Goal: Task Accomplishment & Management: Manage account settings

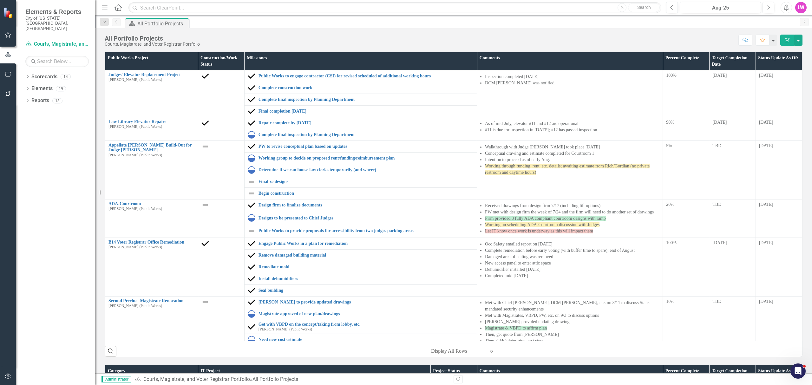
click at [103, 9] on icon "Menu" at bounding box center [105, 7] width 8 height 7
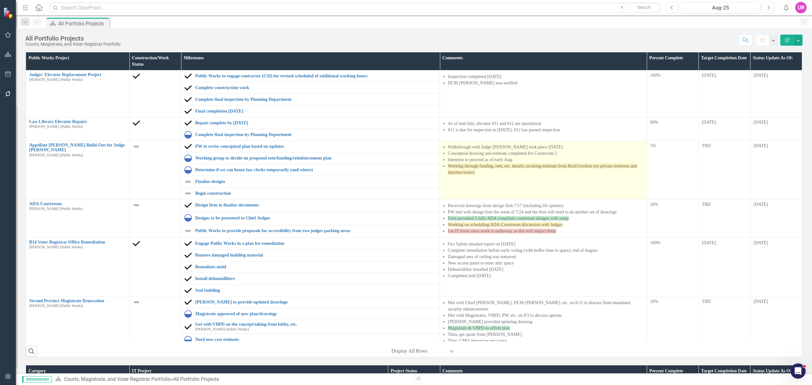
scroll to position [42, 0]
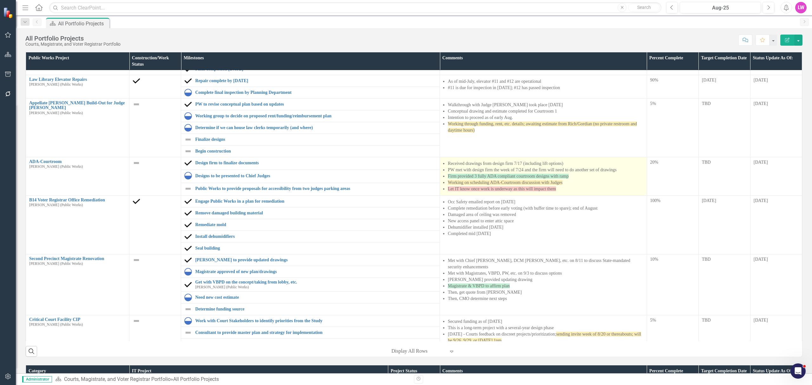
click at [550, 183] on span "Working on scheduling ADA-Courtroom discussion with Judges" at bounding box center [505, 182] width 115 height 5
drag, startPoint x: 550, startPoint y: 183, endPoint x: 633, endPoint y: 201, distance: 85.5
click at [550, 183] on span "Working on scheduling ADA-Courtroom discussion with Judges" at bounding box center [505, 182] width 115 height 5
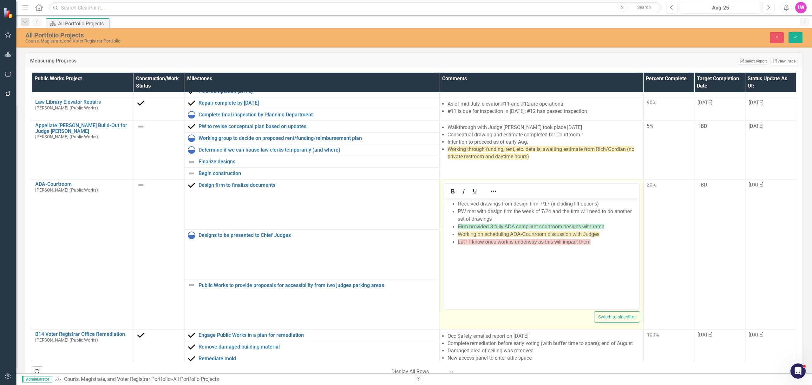
scroll to position [0, 0]
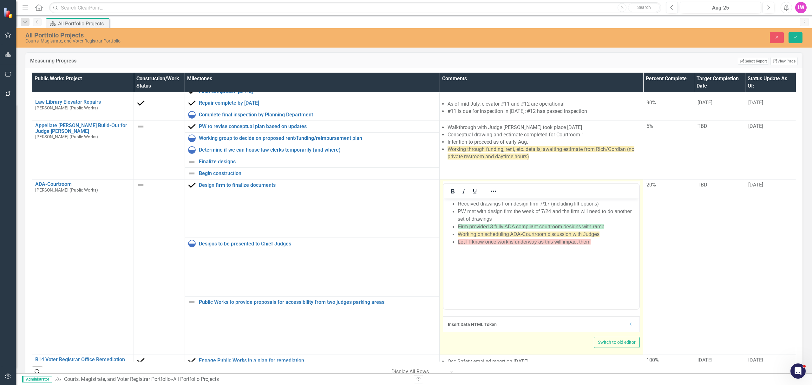
click at [602, 234] on li "Working on scheduling ADA-Courtroom discussion with Judges" at bounding box center [548, 235] width 180 height 8
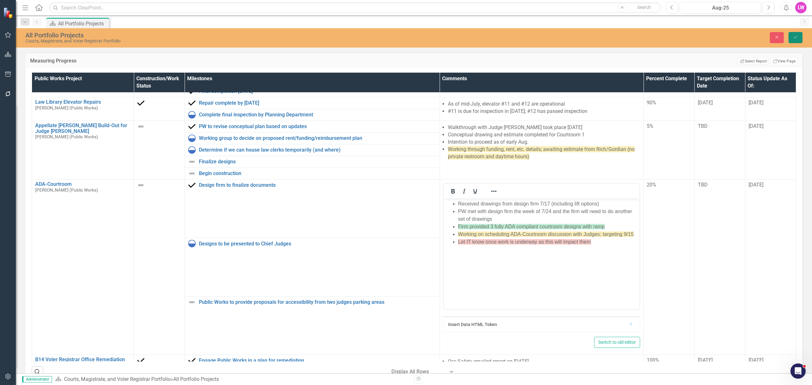
drag, startPoint x: 798, startPoint y: 37, endPoint x: 77, endPoint y: 16, distance: 721.8
click at [798, 37] on icon "Save" at bounding box center [796, 37] width 6 height 4
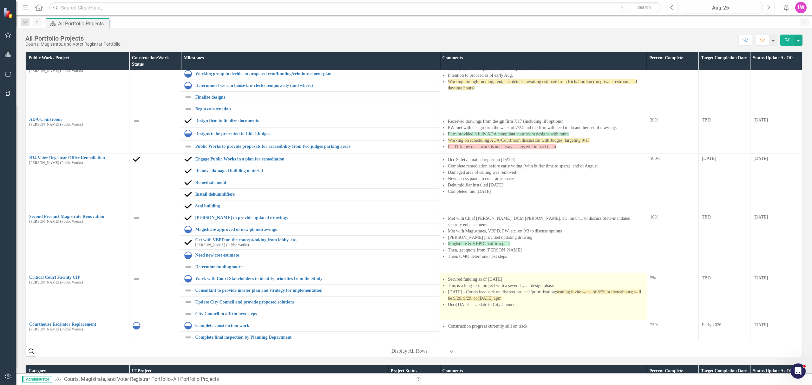
scroll to position [127, 0]
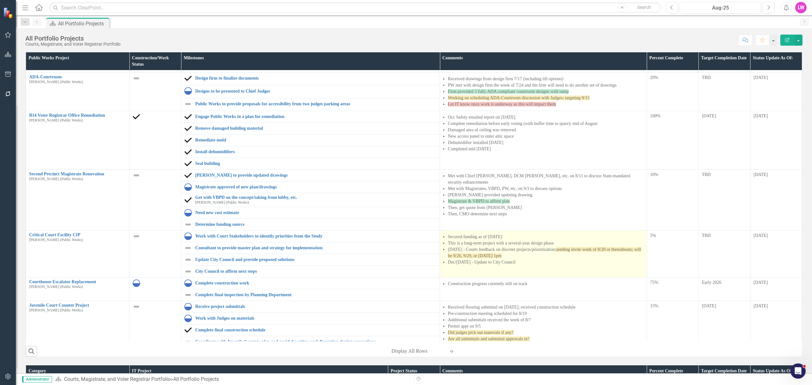
click at [516, 264] on li "Dec/[DATE] - Update to City Council" at bounding box center [546, 262] width 196 height 6
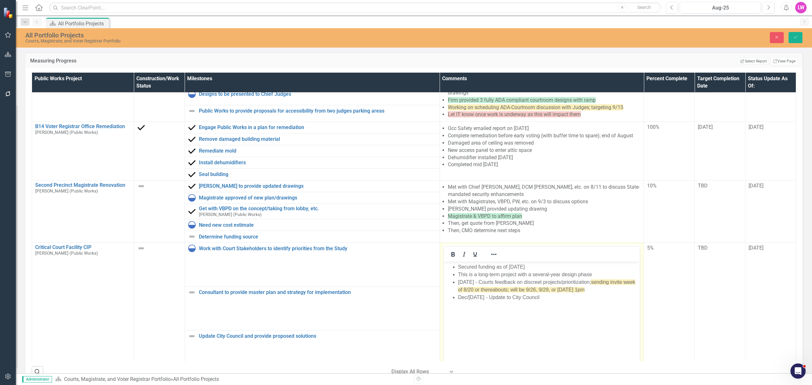
scroll to position [169, 0]
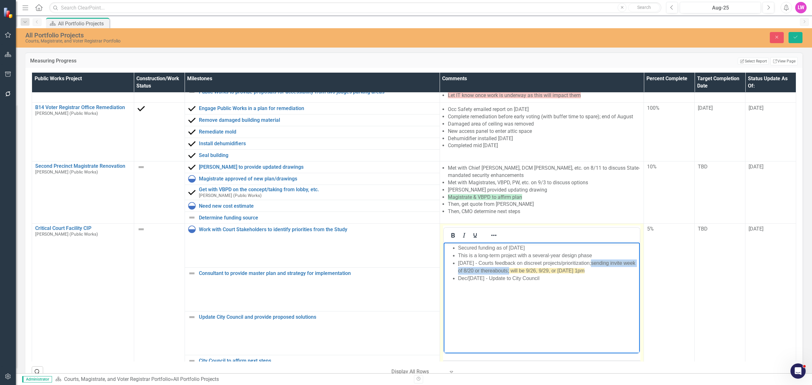
drag, startPoint x: 522, startPoint y: 272, endPoint x: 599, endPoint y: 263, distance: 77.9
click at [599, 263] on span "sending invite week of 8/20 or thereabouts; will be 9/26, 9/29, or [DATE] 1pm" at bounding box center [546, 266] width 177 height 13
drag, startPoint x: 613, startPoint y: 262, endPoint x: 478, endPoint y: 269, distance: 135.3
click at [478, 269] on span "will be 9/26, 9/29, or [DATE] 1pm" at bounding box center [547, 266] width 179 height 13
click at [619, 276] on li "Dec/[DATE] - Update to City Council" at bounding box center [548, 279] width 180 height 8
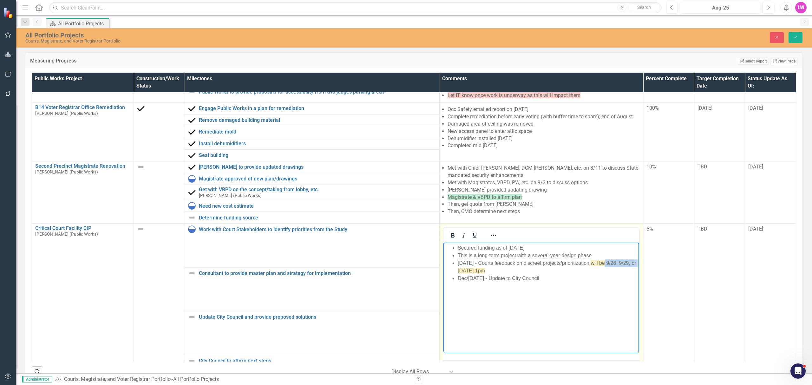
drag, startPoint x: 614, startPoint y: 263, endPoint x: 477, endPoint y: 271, distance: 137.3
click at [477, 271] on span "will be 9/26, 9/29, or [DATE] 1pm" at bounding box center [547, 266] width 179 height 13
click at [591, 266] on span "will be [DATE] 1pm" at bounding box center [612, 262] width 43 height 5
click at [796, 38] on icon "Save" at bounding box center [796, 37] width 6 height 4
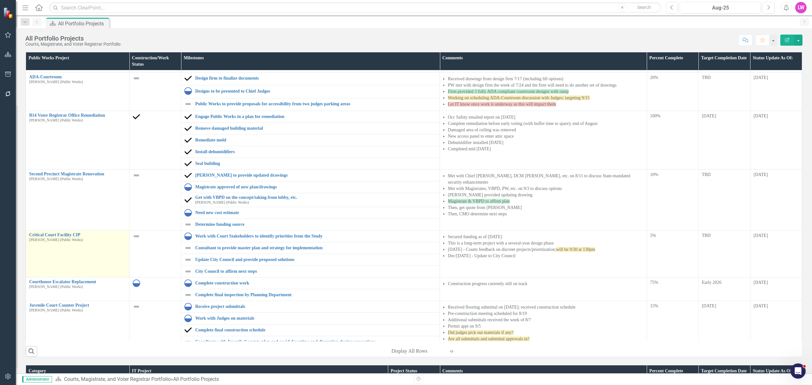
scroll to position [211, 0]
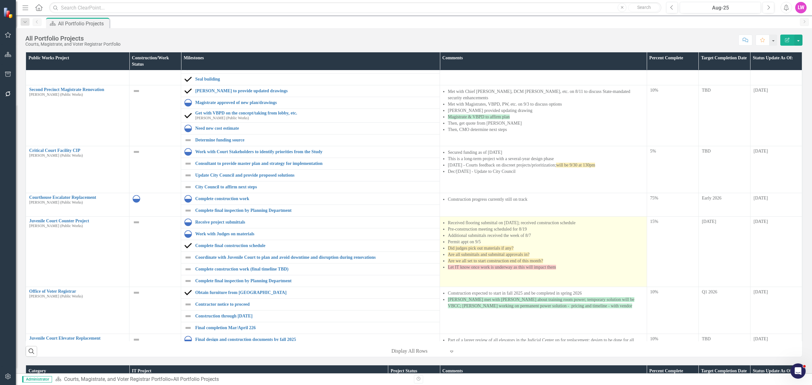
click at [518, 262] on span "Are we all set to start construction end of this month?" at bounding box center [495, 261] width 95 height 5
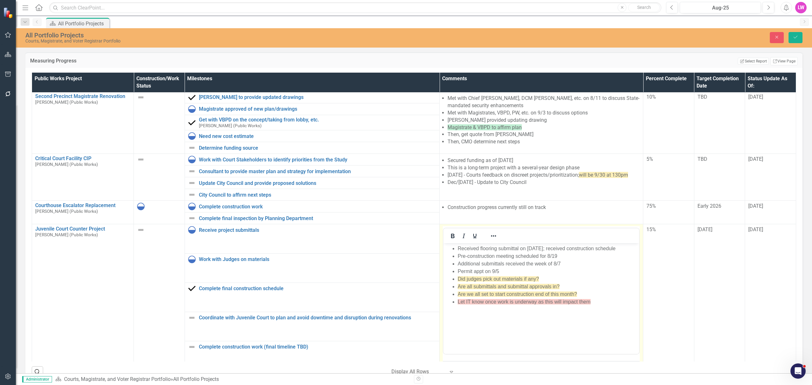
scroll to position [254, 0]
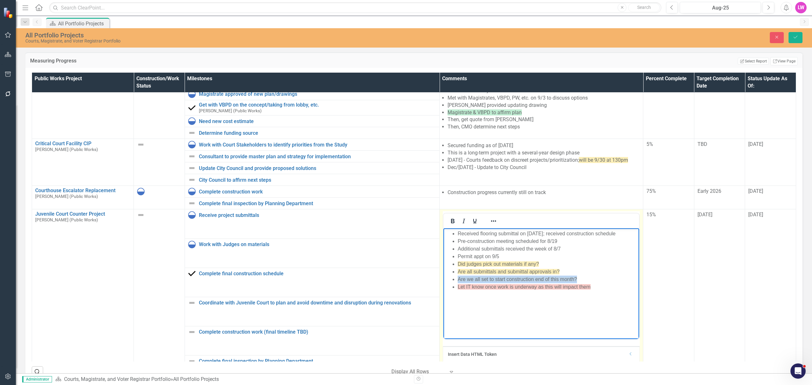
drag, startPoint x: 580, startPoint y: 280, endPoint x: 450, endPoint y: 281, distance: 130.4
click at [450, 281] on ul "Received flooring submittal on [DATE]; received construction schedule Pre-const…" at bounding box center [541, 260] width 193 height 61
click at [568, 310] on body "Received flooring submittal on [DATE]; received construction schedule Pre-const…" at bounding box center [542, 275] width 196 height 95
drag, startPoint x: 583, startPoint y: 279, endPoint x: 452, endPoint y: 279, distance: 130.7
click at [458, 279] on li "Are we all set to start construction end of this month?" at bounding box center [548, 280] width 180 height 8
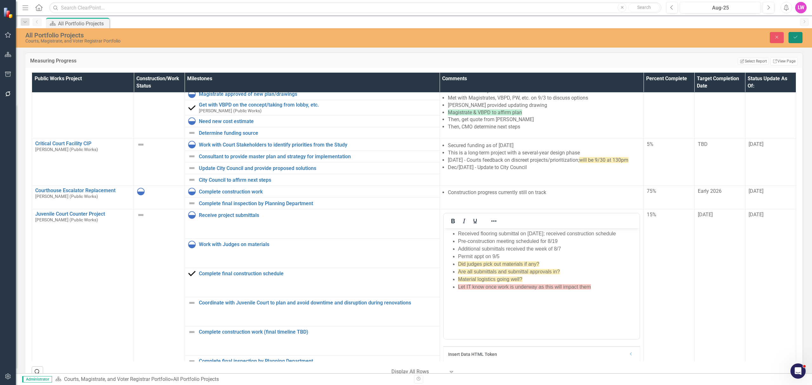
click at [792, 32] on button "Save" at bounding box center [796, 37] width 14 height 11
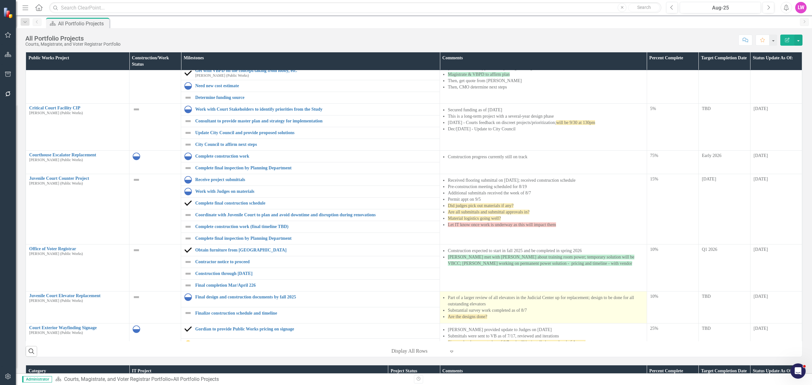
scroll to position [296, 0]
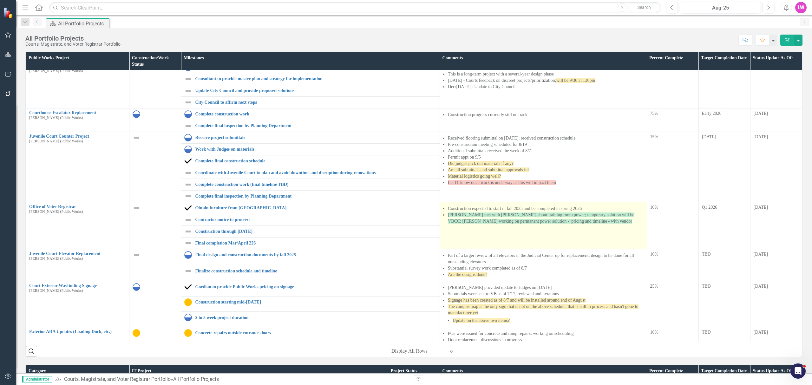
click at [542, 226] on div "Construction expected to start in fall 2025 and be completed in spring 2026 [PE…" at bounding box center [543, 216] width 201 height 20
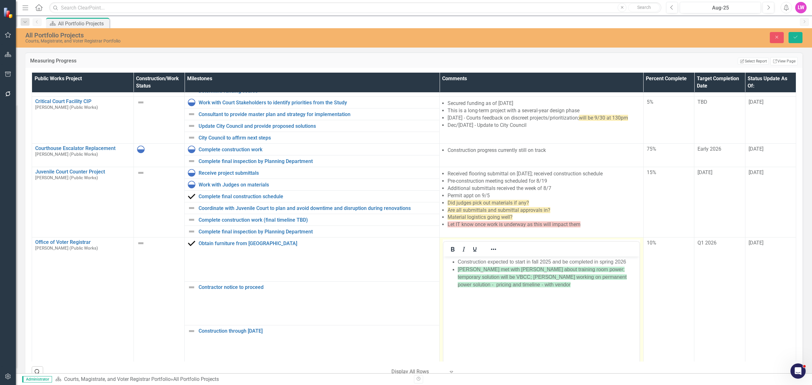
scroll to position [0, 0]
click at [549, 289] on body "Construction expected to start in fall 2025 and be completed in spring 2026 [PE…" at bounding box center [542, 304] width 196 height 95
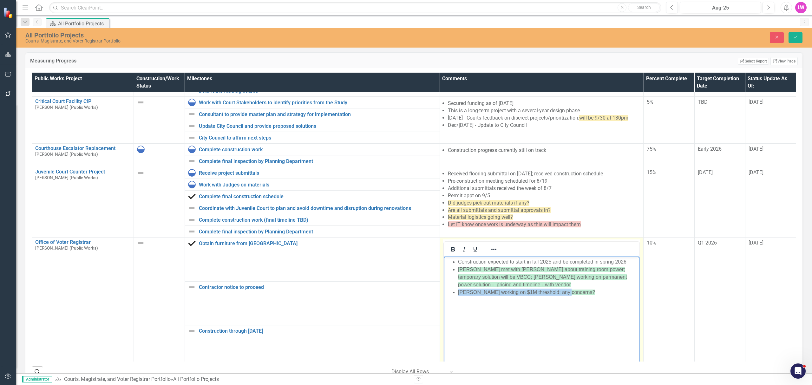
drag, startPoint x: 562, startPoint y: 292, endPoint x: 456, endPoint y: 293, distance: 106.6
click at [456, 293] on ul "Construction expected to start in fall 2025 and be completed in spring 2026 [PE…" at bounding box center [541, 277] width 193 height 38
click at [489, 253] on button "Reveal or hide additional toolbar items" at bounding box center [494, 249] width 11 height 9
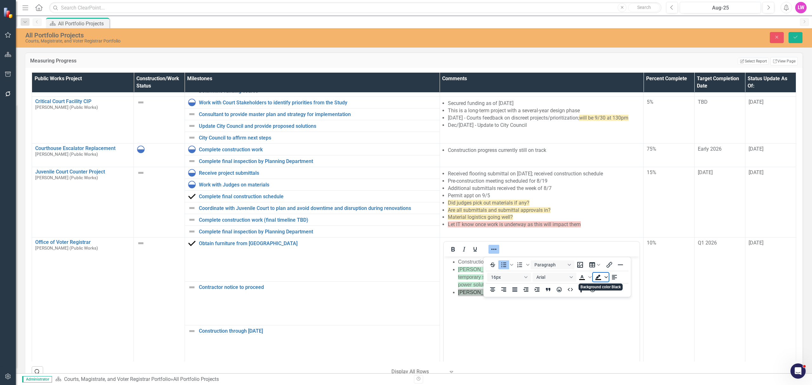
click at [607, 278] on icon "Background color Black" at bounding box center [606, 277] width 3 height 2
click at [608, 284] on div "Light Yellow" at bounding box center [608, 287] width 8 height 8
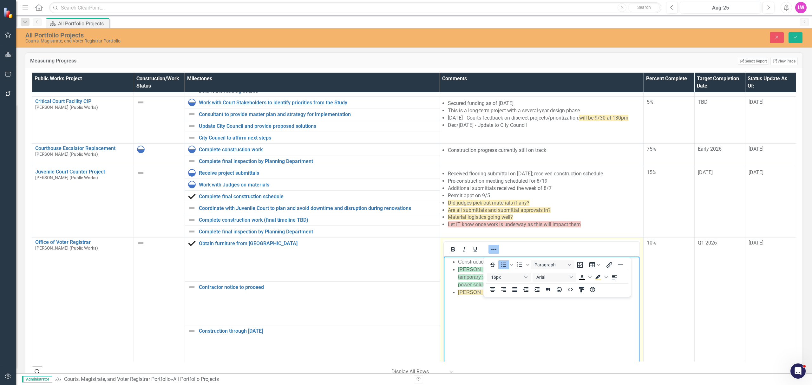
click at [493, 254] on button "Reveal or hide additional toolbar items" at bounding box center [494, 249] width 11 height 9
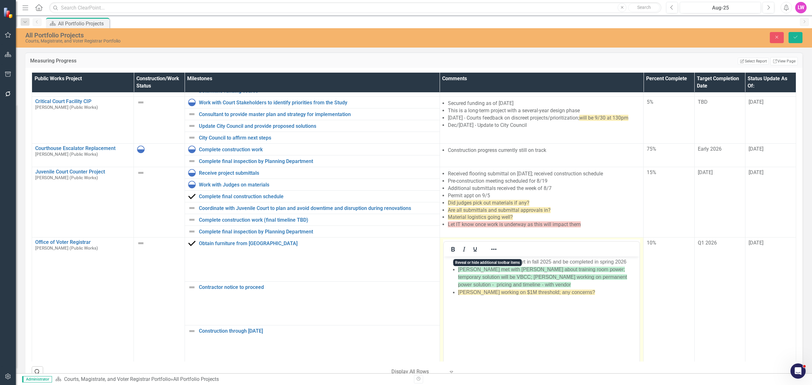
click at [600, 303] on body "Construction expected to start in fall 2025 and be completed in spring 2026 [PE…" at bounding box center [542, 304] width 196 height 95
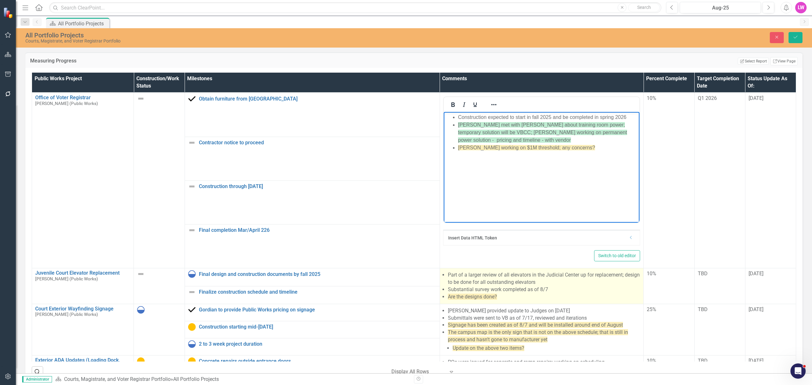
scroll to position [465, 0]
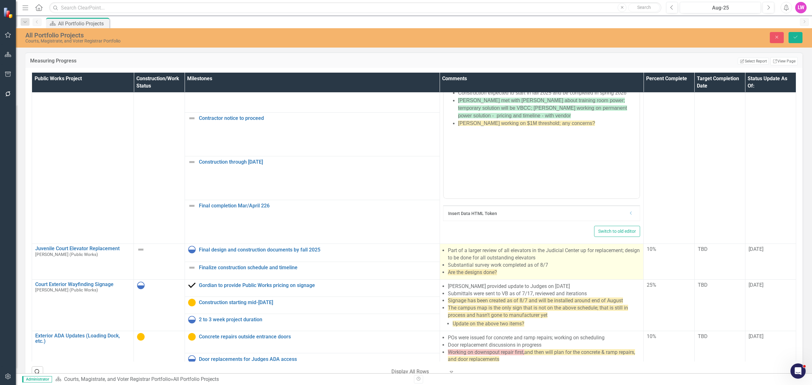
click at [484, 275] on span "Are the designs done?" at bounding box center [472, 272] width 49 height 6
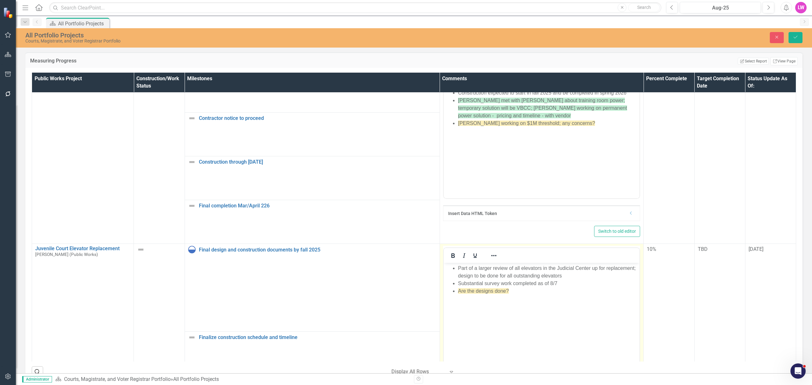
scroll to position [0, 0]
drag, startPoint x: 509, startPoint y: 292, endPoint x: 459, endPoint y: 292, distance: 49.5
click at [459, 292] on li "Are the designs done?" at bounding box center [548, 291] width 180 height 8
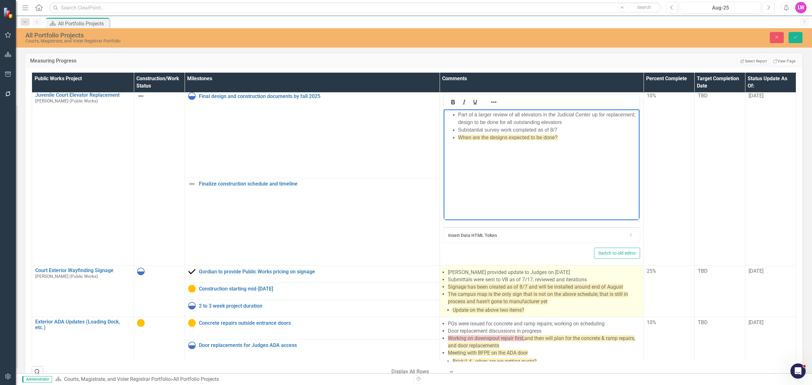
scroll to position [646, 0]
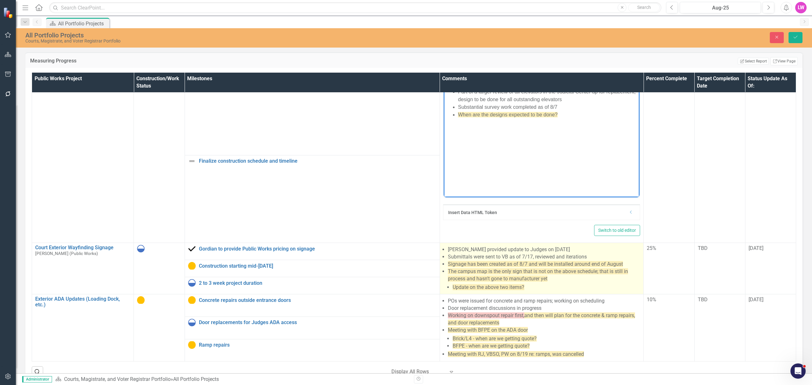
click at [518, 279] on span "The campus map is the only sign that is not on the above schedule; that is stil…" at bounding box center [538, 274] width 180 height 13
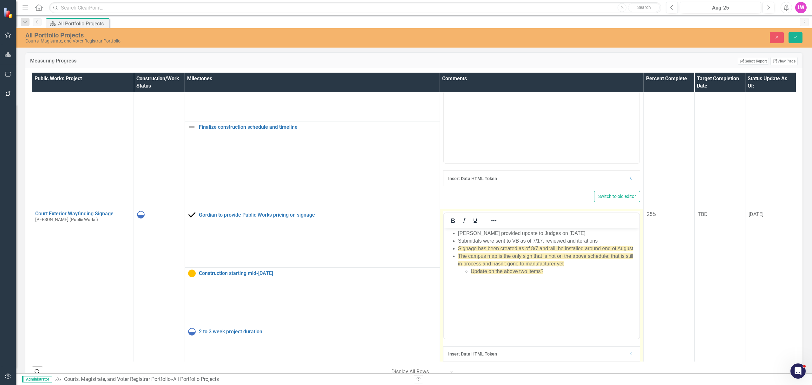
scroll to position [689, 0]
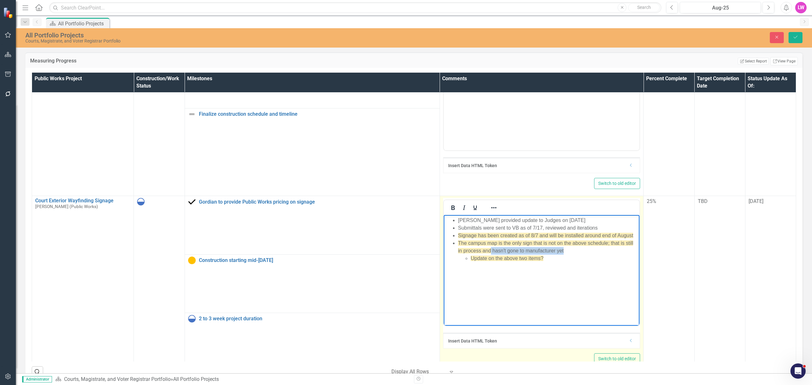
drag, startPoint x: 553, startPoint y: 251, endPoint x: 491, endPoint y: 252, distance: 62.8
click at [491, 251] on li "The campus map is the only sign that is not on the above schedule; that is stil…" at bounding box center [548, 251] width 180 height 23
drag, startPoint x: 550, startPoint y: 235, endPoint x: 633, endPoint y: 236, distance: 82.5
click at [633, 236] on span "Signage has been created as of 8/7 and will be installed around end of August" at bounding box center [545, 235] width 175 height 5
drag, startPoint x: 606, startPoint y: 235, endPoint x: 457, endPoint y: 235, distance: 149.1
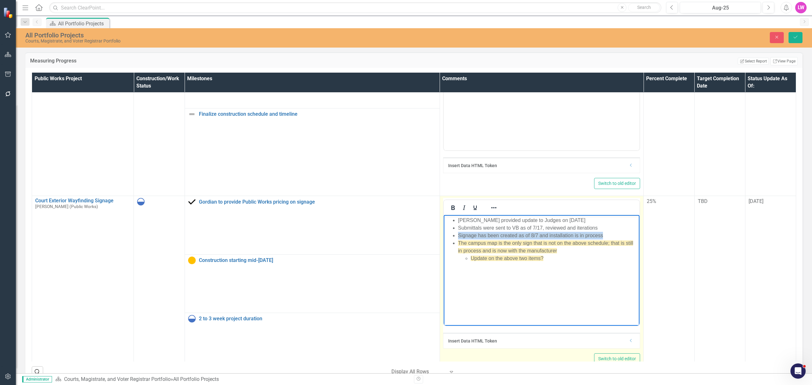
click at [457, 235] on ul "[PERSON_NAME] provided update to Judges on [DATE] Submittals were sent to VB as…" at bounding box center [541, 240] width 193 height 46
click at [479, 214] on div at bounding box center [464, 207] width 41 height 12
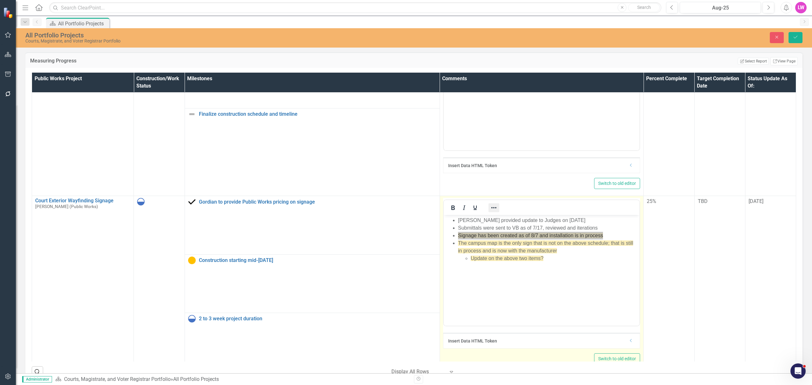
click at [491, 208] on icon "Reveal or hide additional toolbar items" at bounding box center [493, 207] width 5 height 1
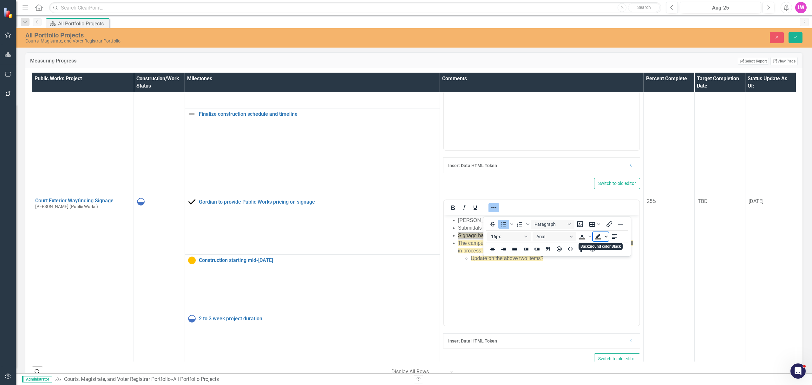
click at [606, 236] on icon "Background color Black" at bounding box center [606, 236] width 3 height 3
click at [596, 247] on div "Light Green" at bounding box center [598, 246] width 8 height 8
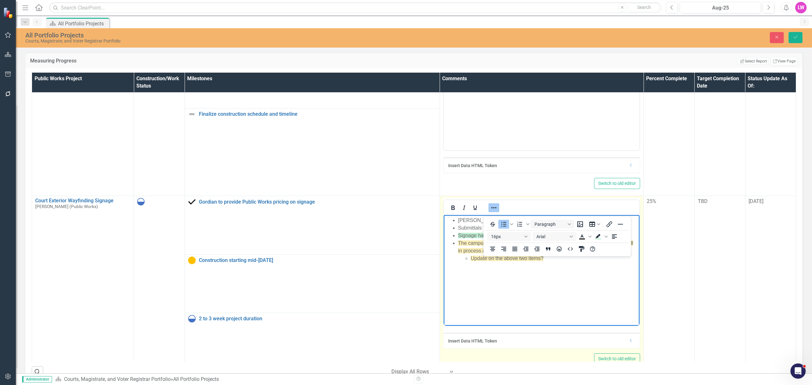
click at [491, 212] on icon "Reveal or hide additional toolbar items" at bounding box center [494, 208] width 8 height 8
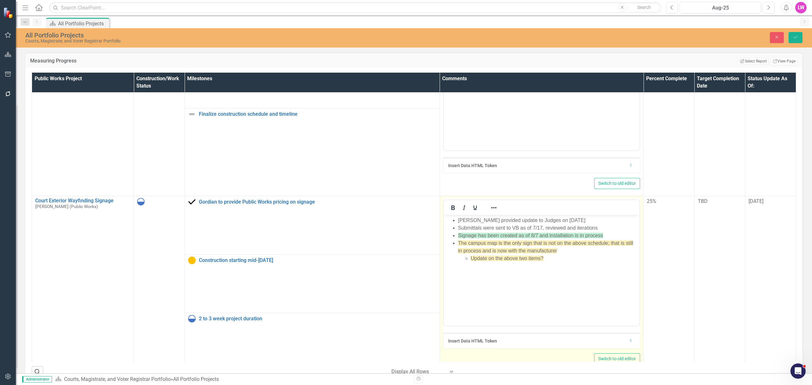
click at [555, 271] on body "[PERSON_NAME] provided update to Judges on [DATE] Submittals were sent to VB as…" at bounding box center [542, 262] width 196 height 95
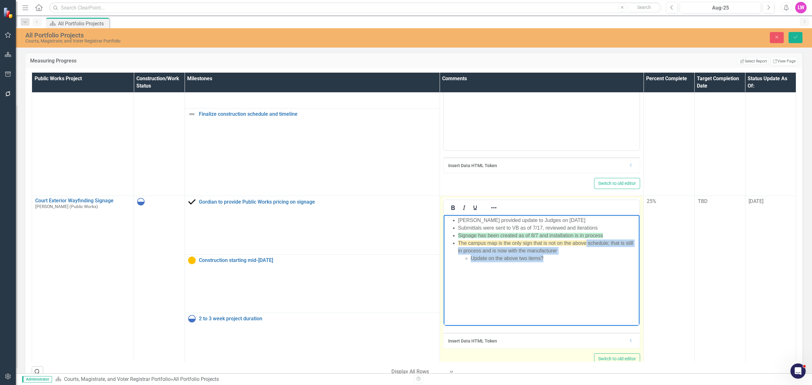
drag, startPoint x: 586, startPoint y: 244, endPoint x: 590, endPoint y: 258, distance: 14.5
click at [590, 258] on li "The campus map is the only sign that is not on the above schedule; that is stil…" at bounding box center [548, 251] width 180 height 23
click at [590, 258] on li "Update on the above two items?" at bounding box center [555, 259] width 168 height 8
drag, startPoint x: 564, startPoint y: 257, endPoint x: 451, endPoint y: 261, distance: 114.0
click at [451, 261] on ul "[PERSON_NAME] provided update to Judges on [DATE] Submittals were sent to VB as…" at bounding box center [541, 240] width 193 height 46
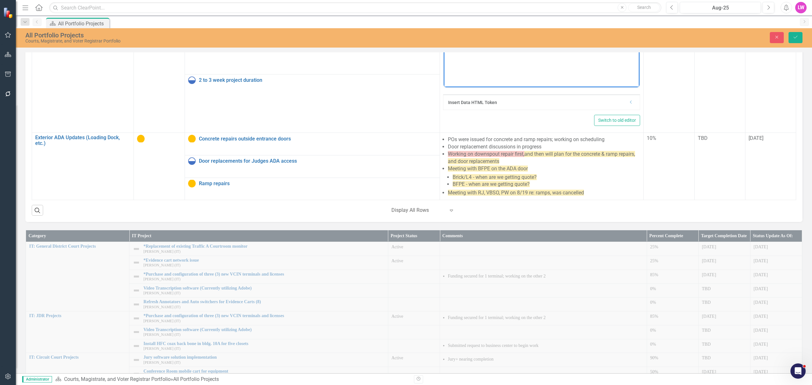
scroll to position [169, 0]
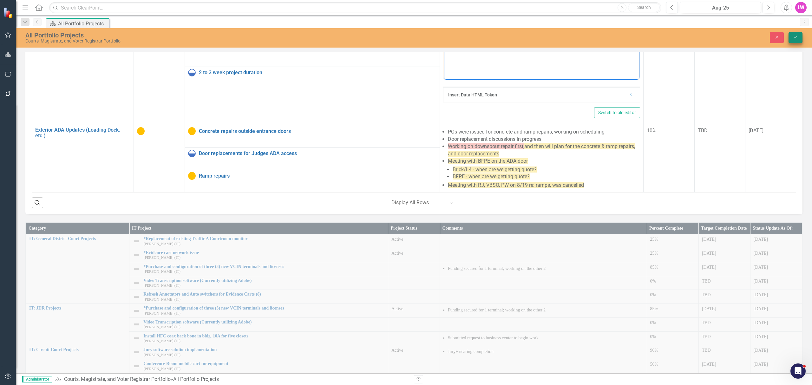
click at [796, 41] on button "Save" at bounding box center [796, 37] width 14 height 11
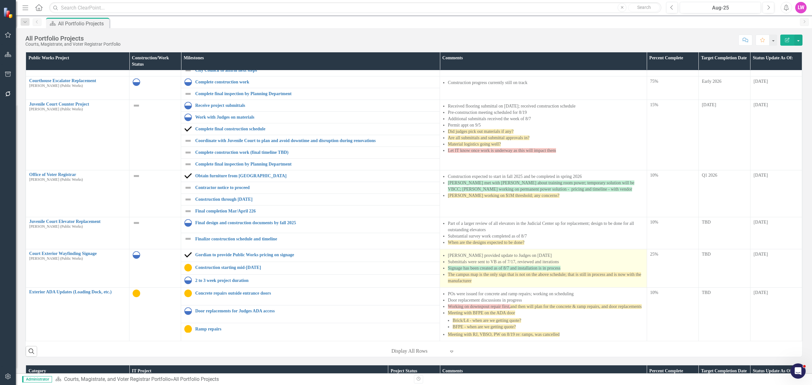
scroll to position [42, 0]
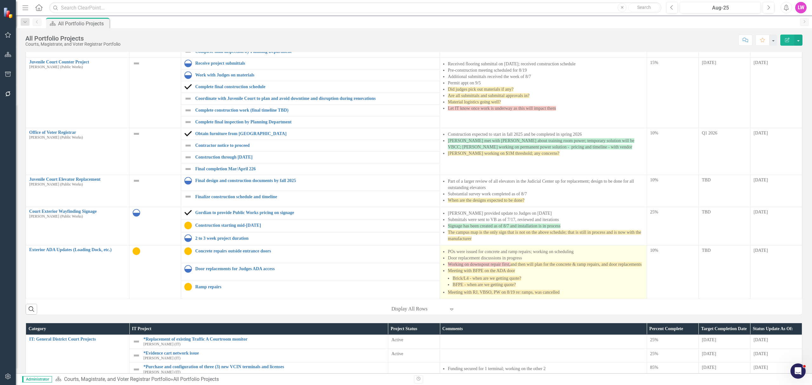
click at [508, 276] on span "Brick/L4 - when are we getting quote?" at bounding box center [487, 278] width 69 height 5
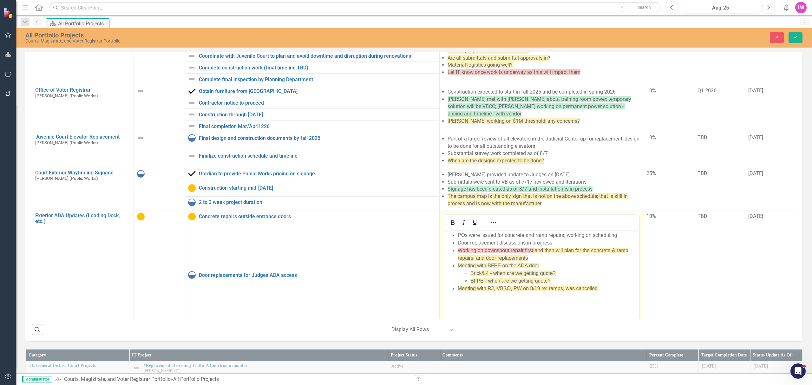
scroll to position [466, 0]
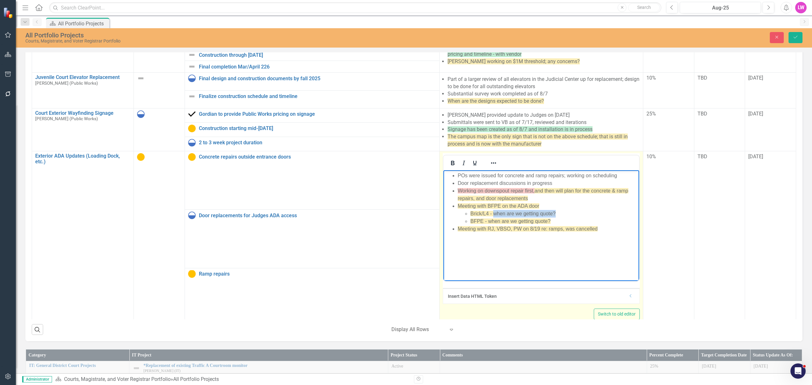
drag, startPoint x: 559, startPoint y: 213, endPoint x: 494, endPoint y: 215, distance: 64.7
click at [494, 215] on li "Brick/L4 - when are we getting quote?" at bounding box center [554, 214] width 167 height 8
drag, startPoint x: 559, startPoint y: 221, endPoint x: 489, endPoint y: 222, distance: 70.1
click at [489, 222] on li "BFPE - when are we getting quote?" at bounding box center [555, 221] width 168 height 8
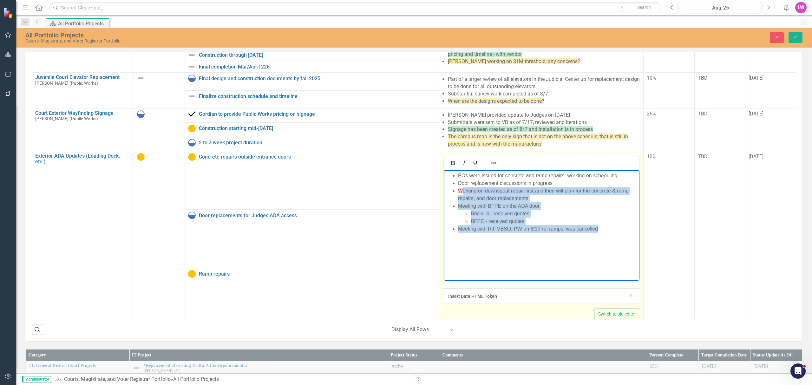
drag, startPoint x: 610, startPoint y: 233, endPoint x: 461, endPoint y: 193, distance: 155.1
click at [461, 193] on body "POs were issued for concrete and ramp repairs; working on scheduling Door repla…" at bounding box center [542, 217] width 196 height 95
click at [475, 206] on span "Meeting with BFPE on the ADA door" at bounding box center [499, 205] width 82 height 5
drag, startPoint x: 606, startPoint y: 229, endPoint x: 452, endPoint y: 193, distance: 158.8
click at [452, 193] on ul "POs were issued for concrete and ramp repairs; working on scheduling Door repla…" at bounding box center [541, 202] width 193 height 61
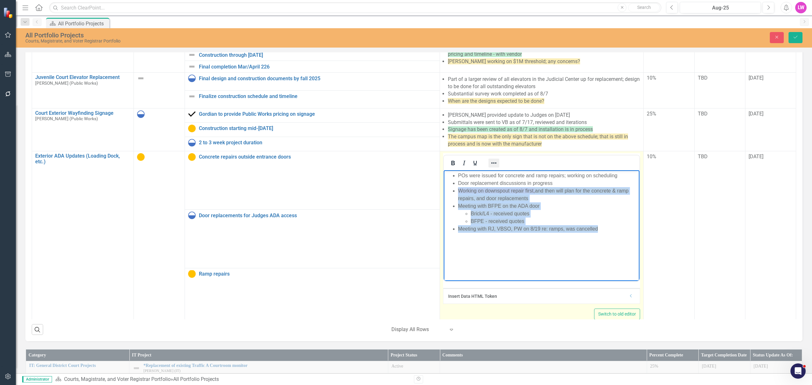
click at [490, 165] on icon "Reveal or hide additional toolbar items" at bounding box center [494, 163] width 8 height 8
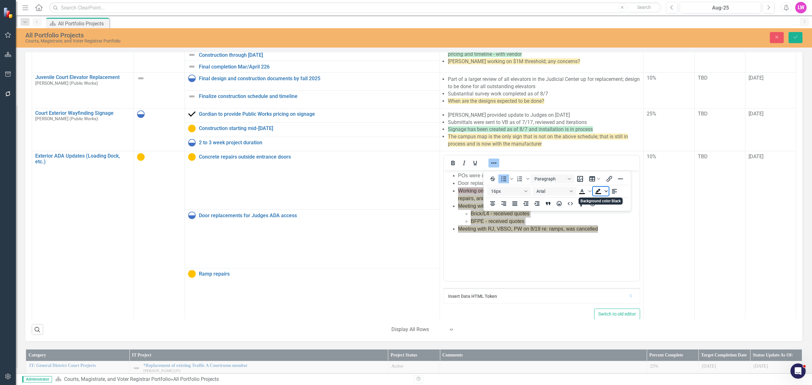
click at [607, 189] on span "Background color Black" at bounding box center [606, 191] width 5 height 9
click at [601, 201] on div "Light Green" at bounding box center [598, 201] width 8 height 8
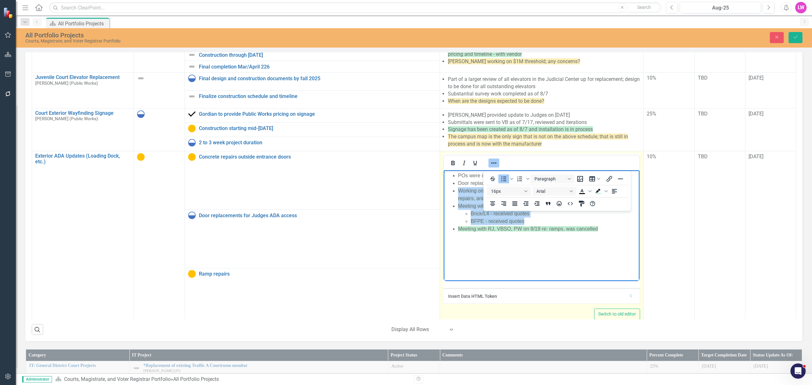
click at [490, 165] on icon "Reveal or hide additional toolbar items" at bounding box center [494, 163] width 8 height 8
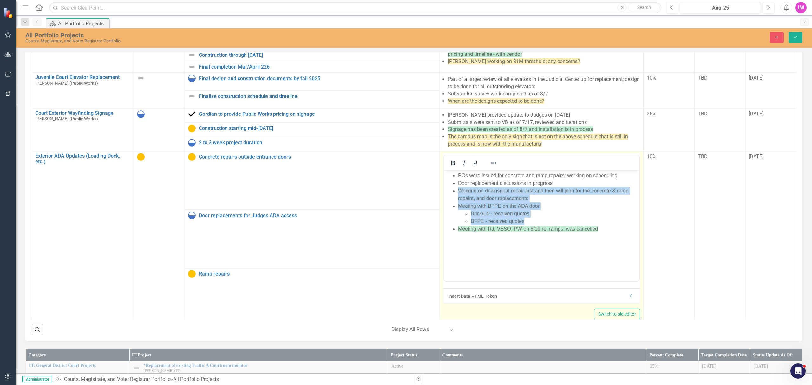
click at [601, 235] on body "POs were issued for concrete and ramp repairs; working on scheduling Door repla…" at bounding box center [542, 217] width 196 height 95
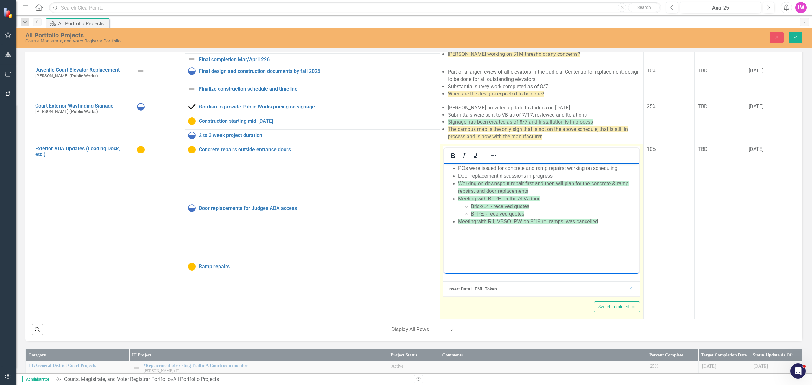
scroll to position [478, 0]
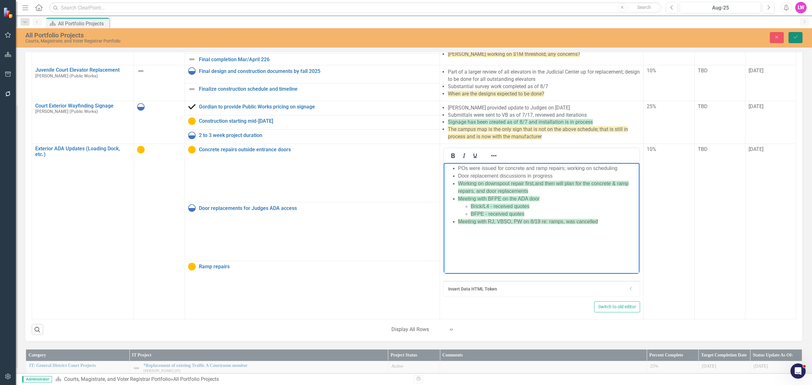
click at [796, 37] on icon "submit" at bounding box center [796, 37] width 4 height 3
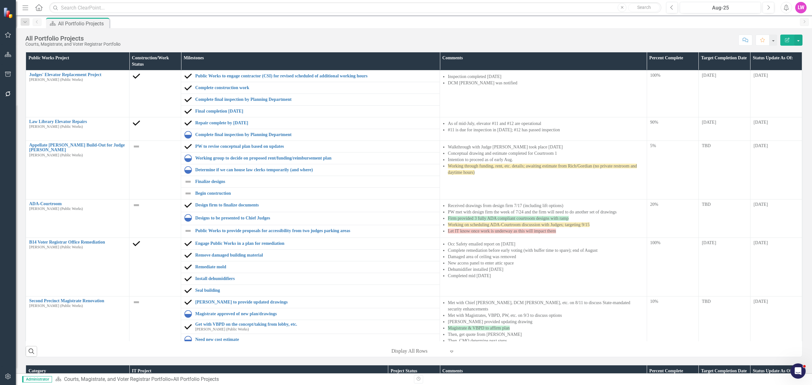
scroll to position [339, 0]
click at [491, 32] on div "All Portfolio Projects Courts, Magistrate, and Voter Registrar Portfolio Score:…" at bounding box center [414, 37] width 796 height 19
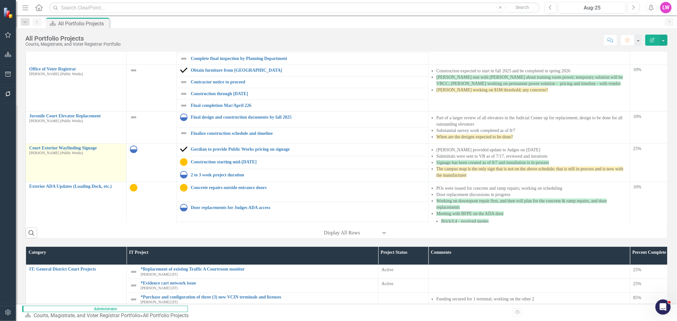
scroll to position [353, 0]
